Goal: Navigation & Orientation: Find specific page/section

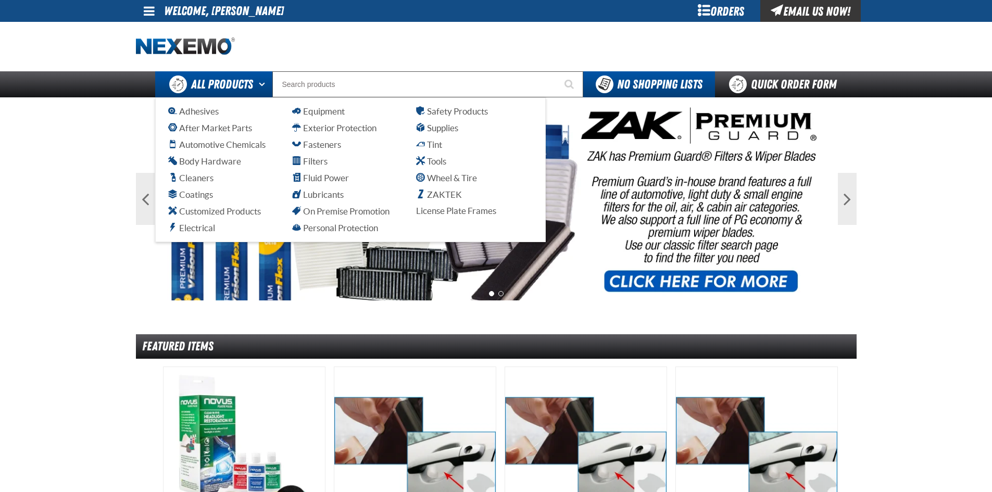
click at [229, 85] on span "All Products" at bounding box center [222, 84] width 62 height 19
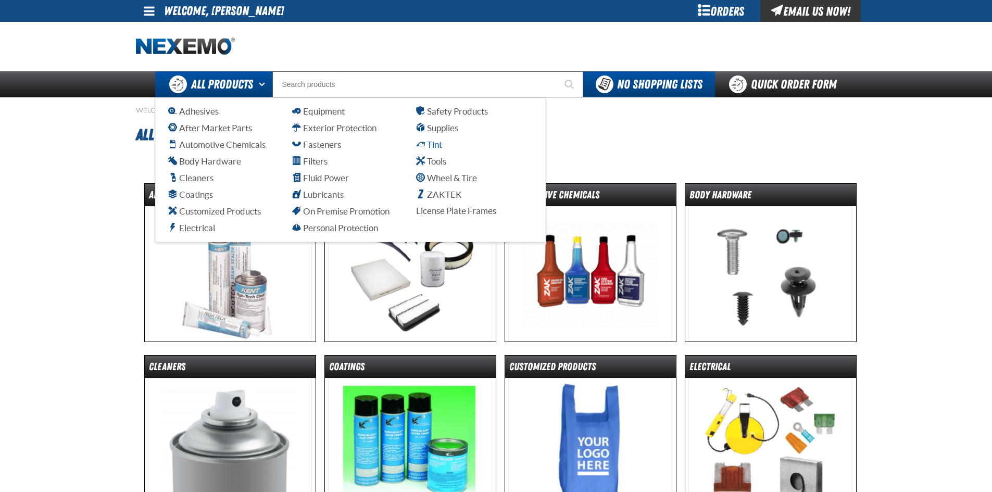
click at [437, 145] on span "Tint" at bounding box center [429, 145] width 26 height 10
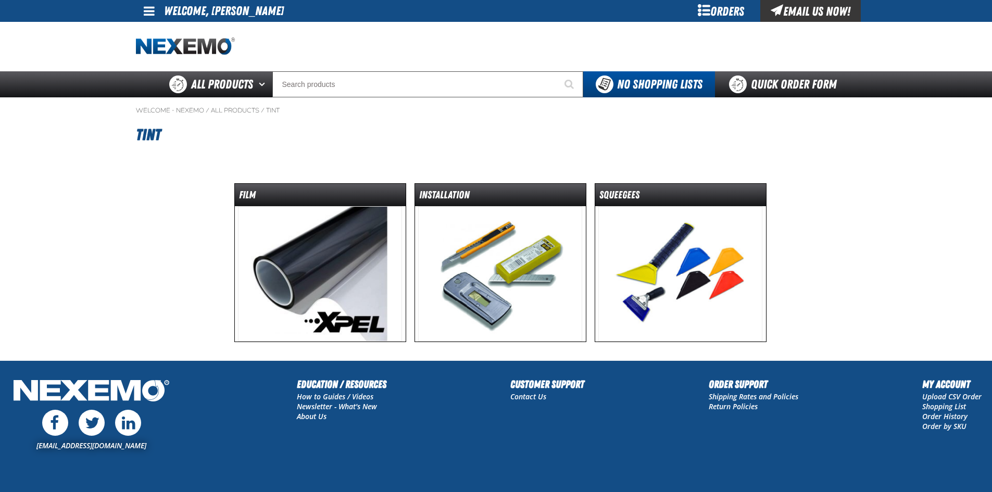
click at [690, 272] on img at bounding box center [680, 273] width 164 height 135
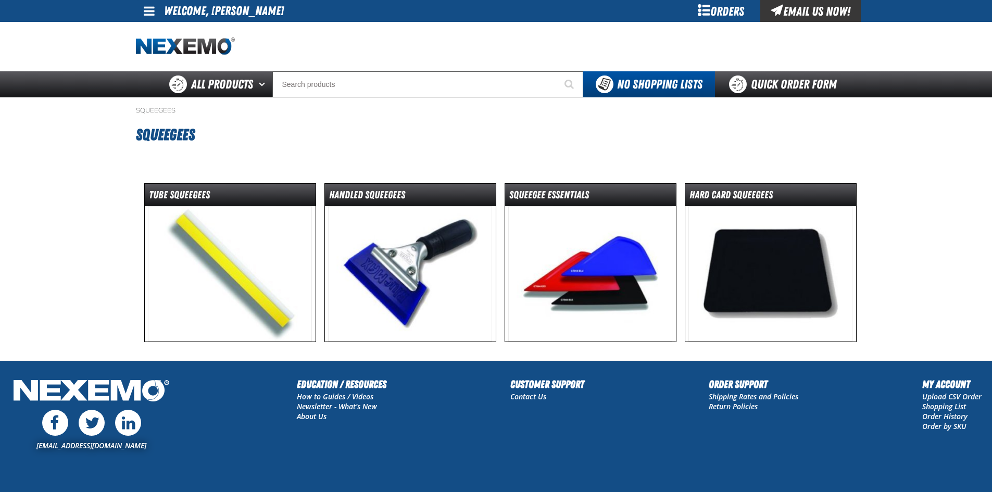
click at [591, 267] on img at bounding box center [590, 273] width 164 height 135
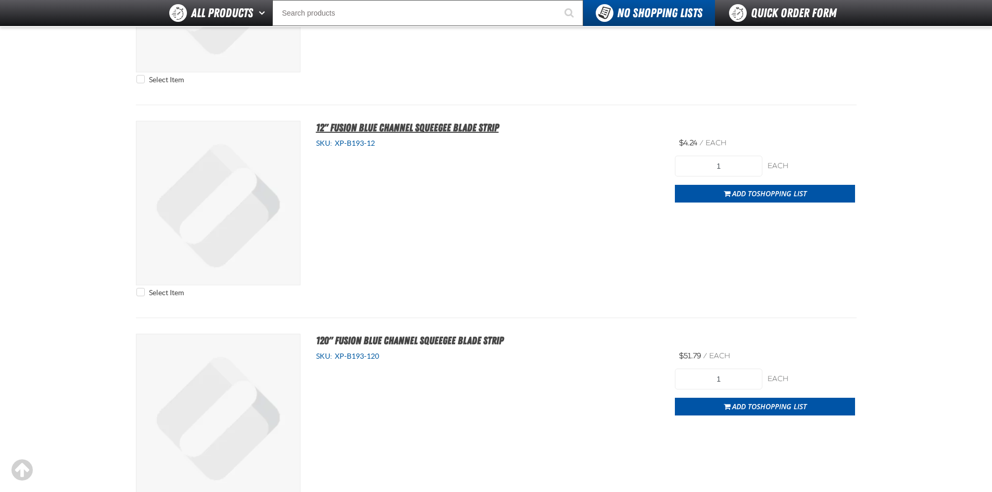
scroll to position [573, 0]
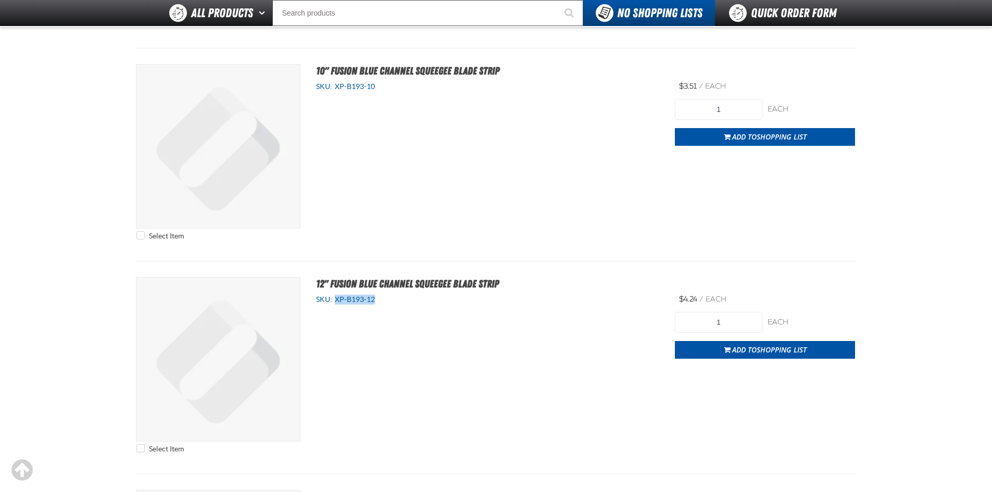
drag, startPoint x: 377, startPoint y: 300, endPoint x: 336, endPoint y: 302, distance: 40.7
click at [336, 302] on div "SKU: XP-B193-12" at bounding box center [488, 300] width 344 height 10
copy span "XP-B193-12"
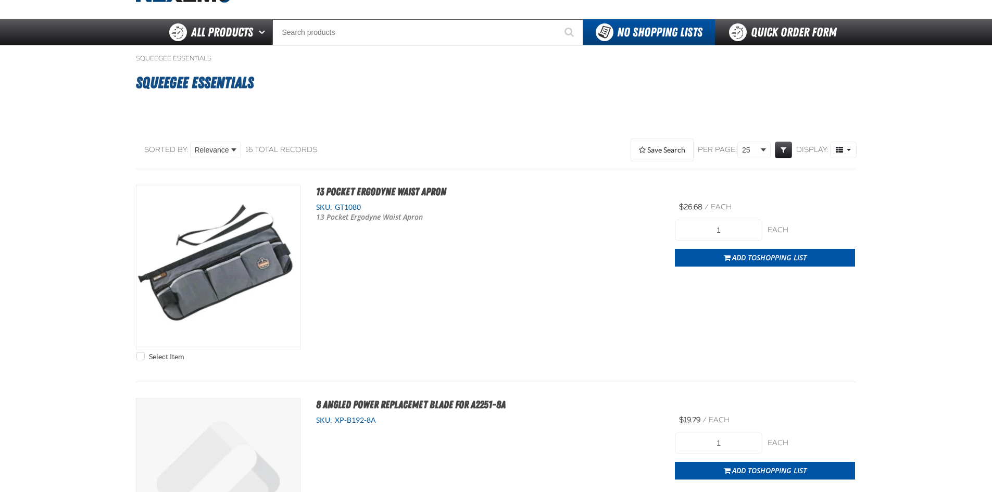
scroll to position [0, 0]
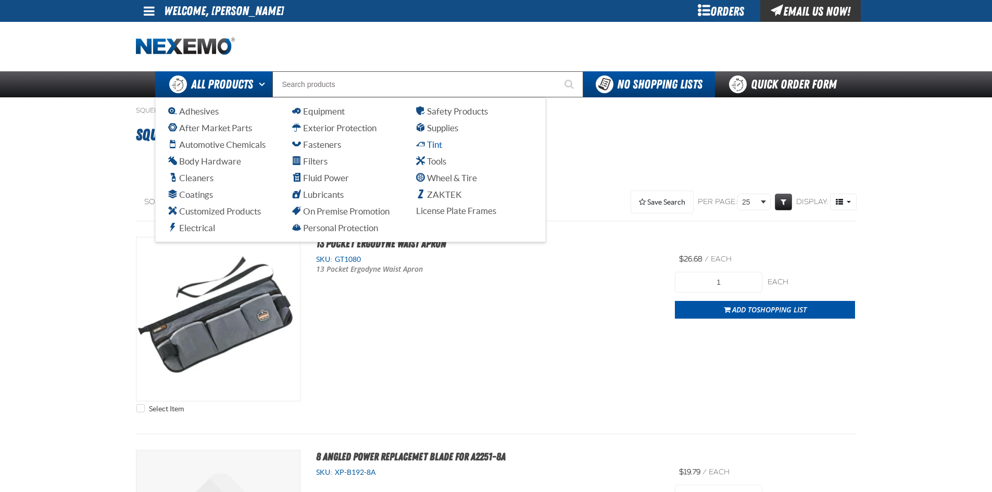
click at [429, 143] on span "Tint" at bounding box center [429, 145] width 26 height 10
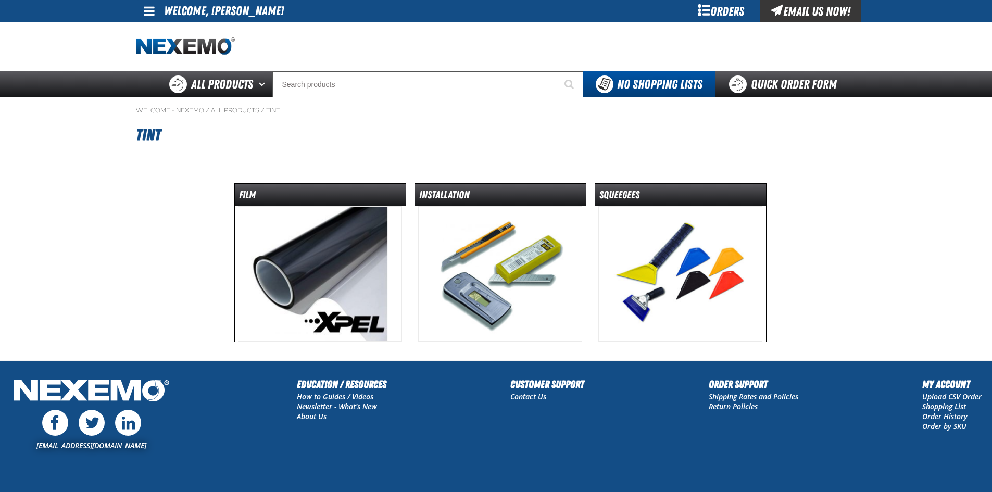
click at [328, 260] on img at bounding box center [320, 273] width 164 height 135
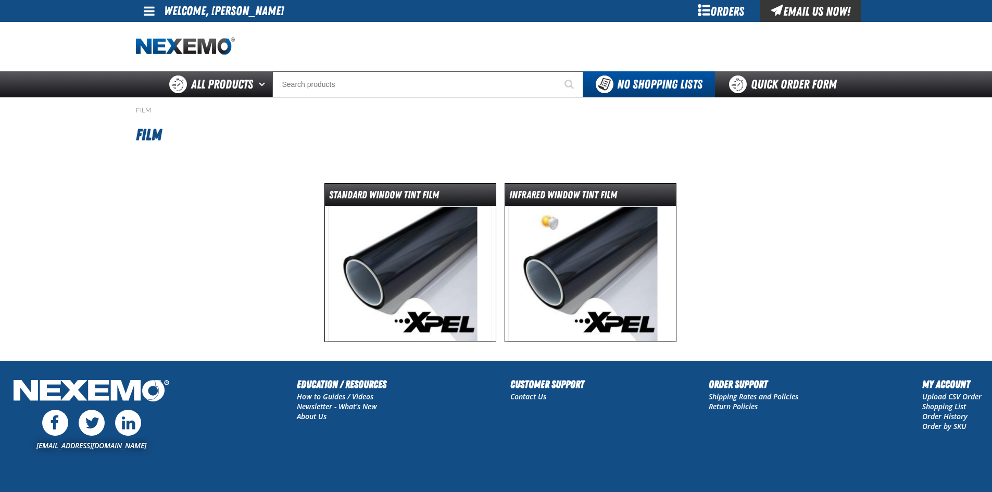
click at [394, 290] on img at bounding box center [410, 273] width 164 height 135
